Goal: Task Accomplishment & Management: Manage account settings

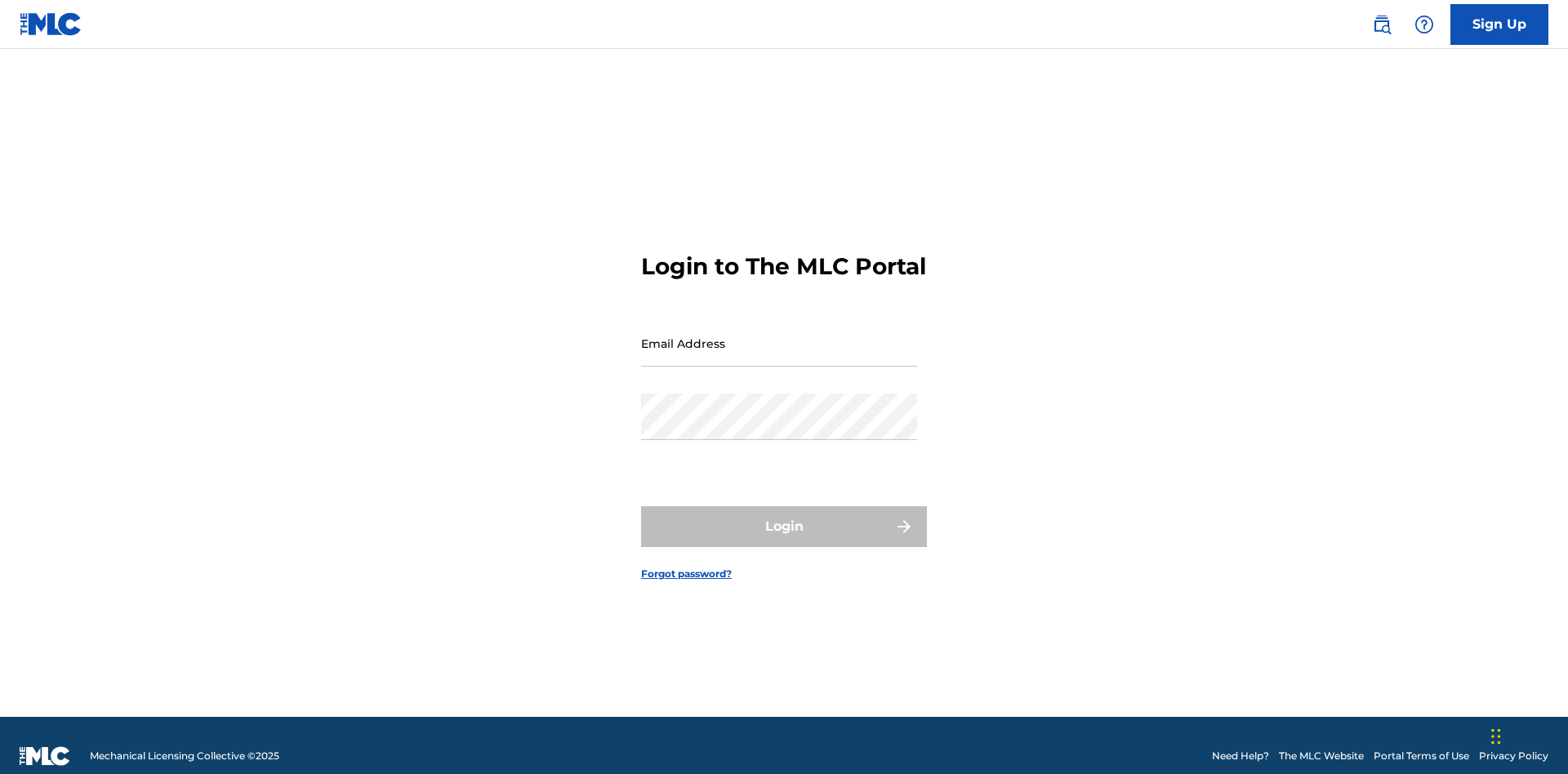
scroll to position [21, 0]
click at [779, 335] on input "Email Address" at bounding box center [779, 343] width 276 height 46
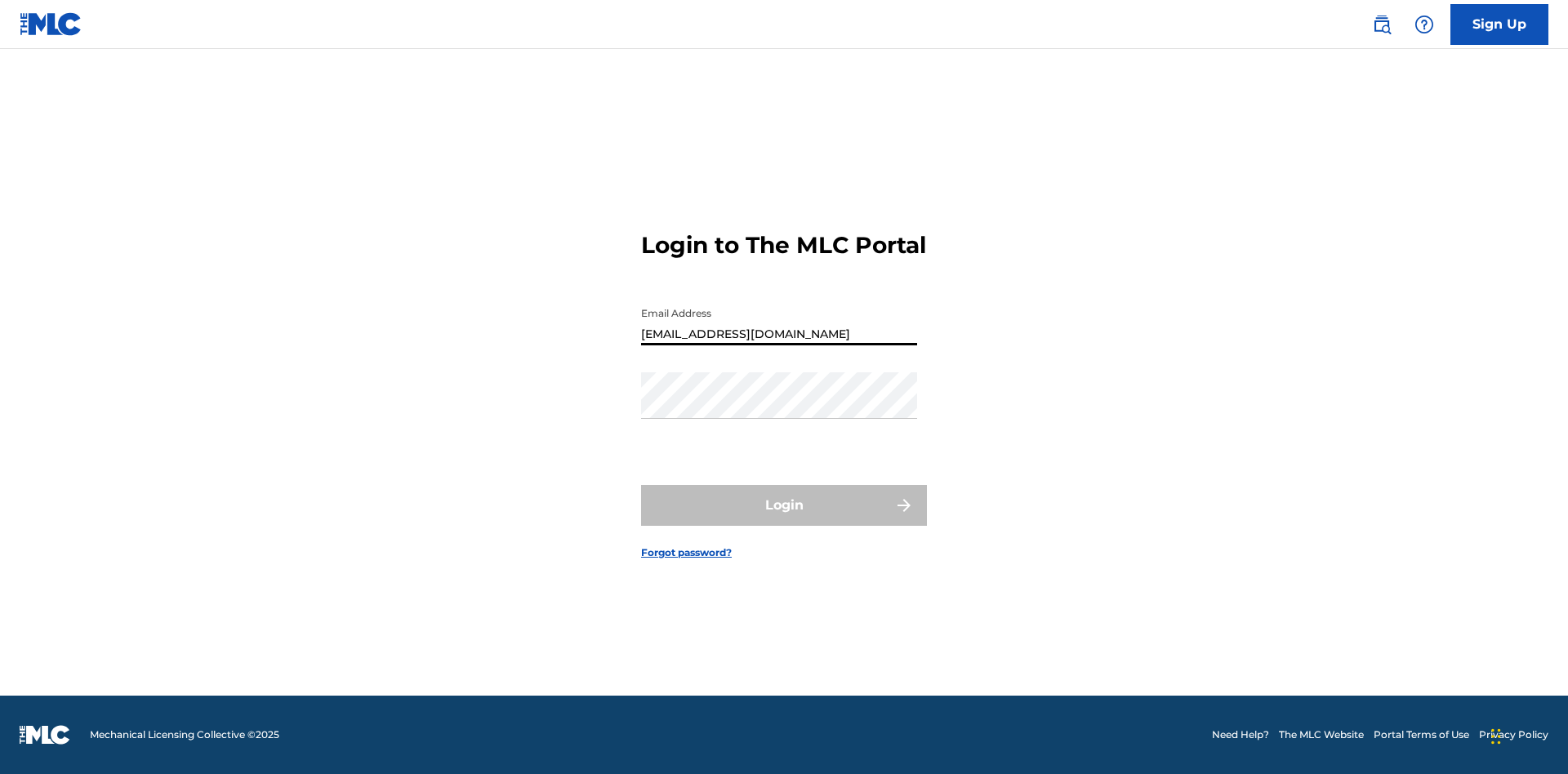
type input "Duke.McTesterson@gmail.com"
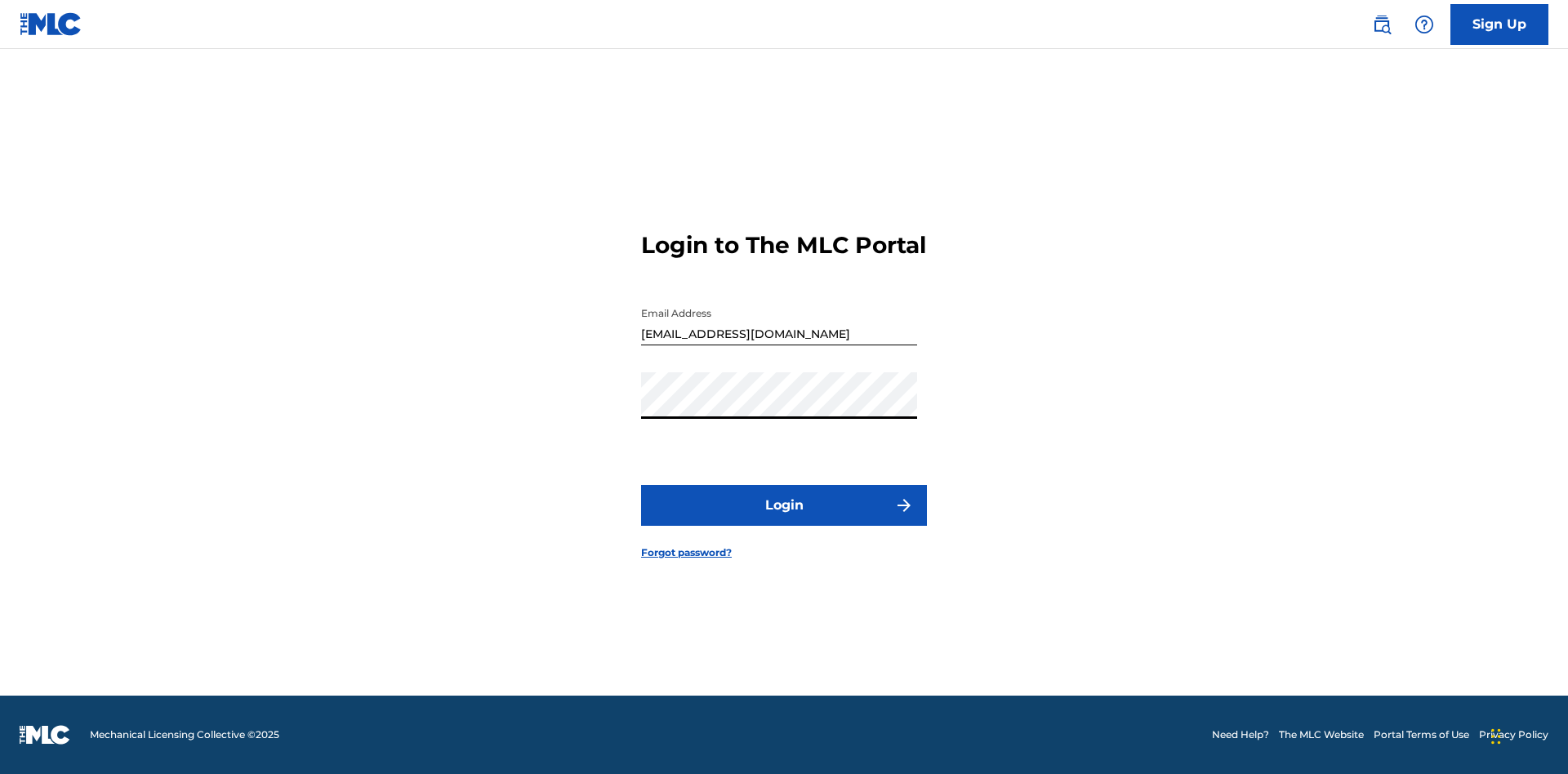
click at [784, 519] on button "Login" at bounding box center [784, 505] width 286 height 40
